Goal: Check status

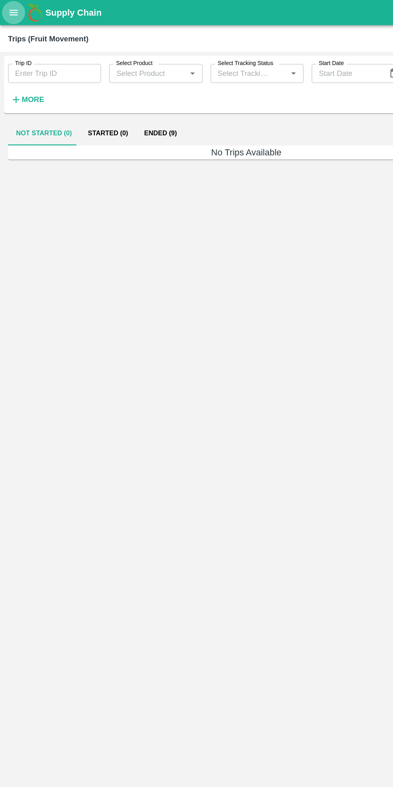
click at [17, 13] on button "open drawer" at bounding box center [11, 10] width 18 height 18
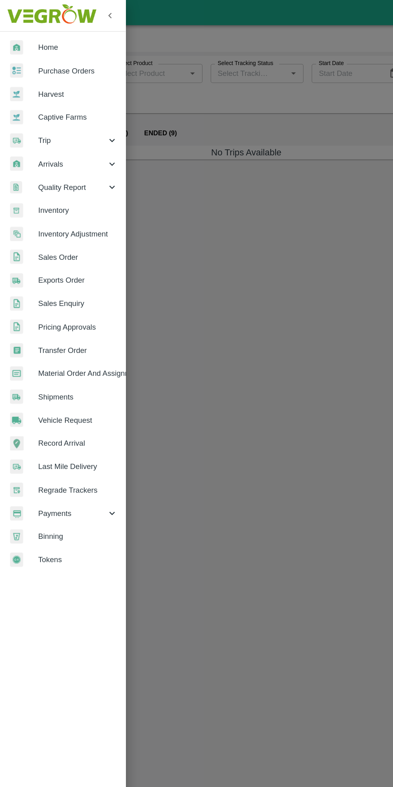
click at [64, 412] on span "Payments" at bounding box center [58, 409] width 55 height 9
click at [83, 429] on span "My Payment Requests" at bounding box center [65, 428] width 57 height 9
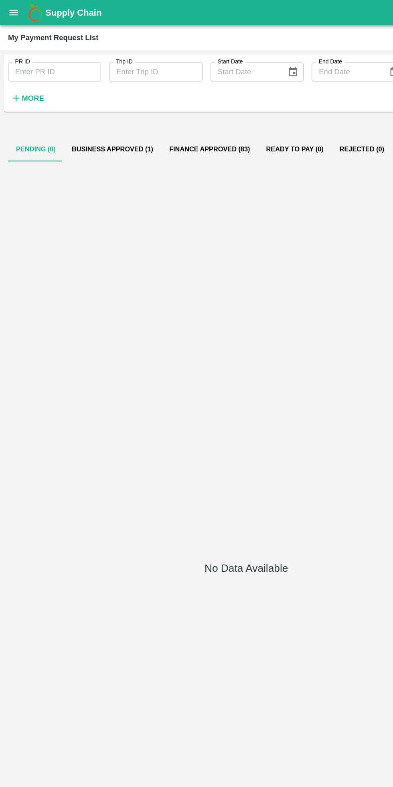
click at [104, 119] on button "Business Approved (1)" at bounding box center [90, 119] width 78 height 19
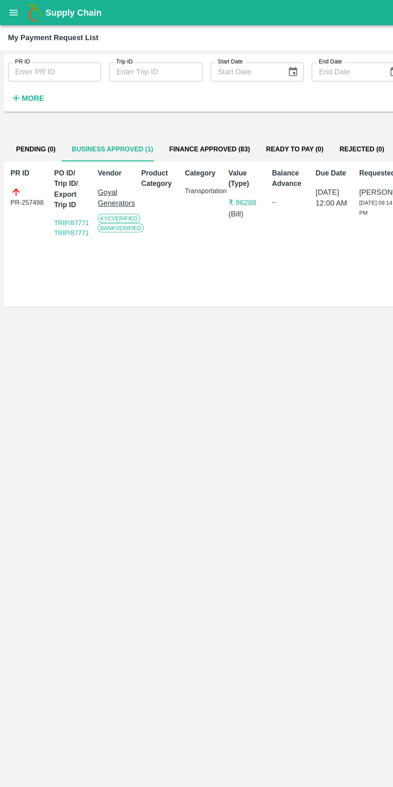
click at [180, 118] on button "Finance Approved (83)" at bounding box center [167, 119] width 77 height 19
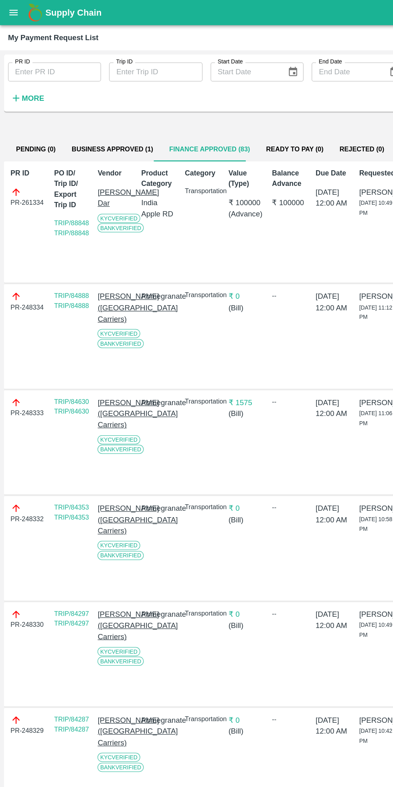
scroll to position [0, 6]
